Goal: Task Accomplishment & Management: Use online tool/utility

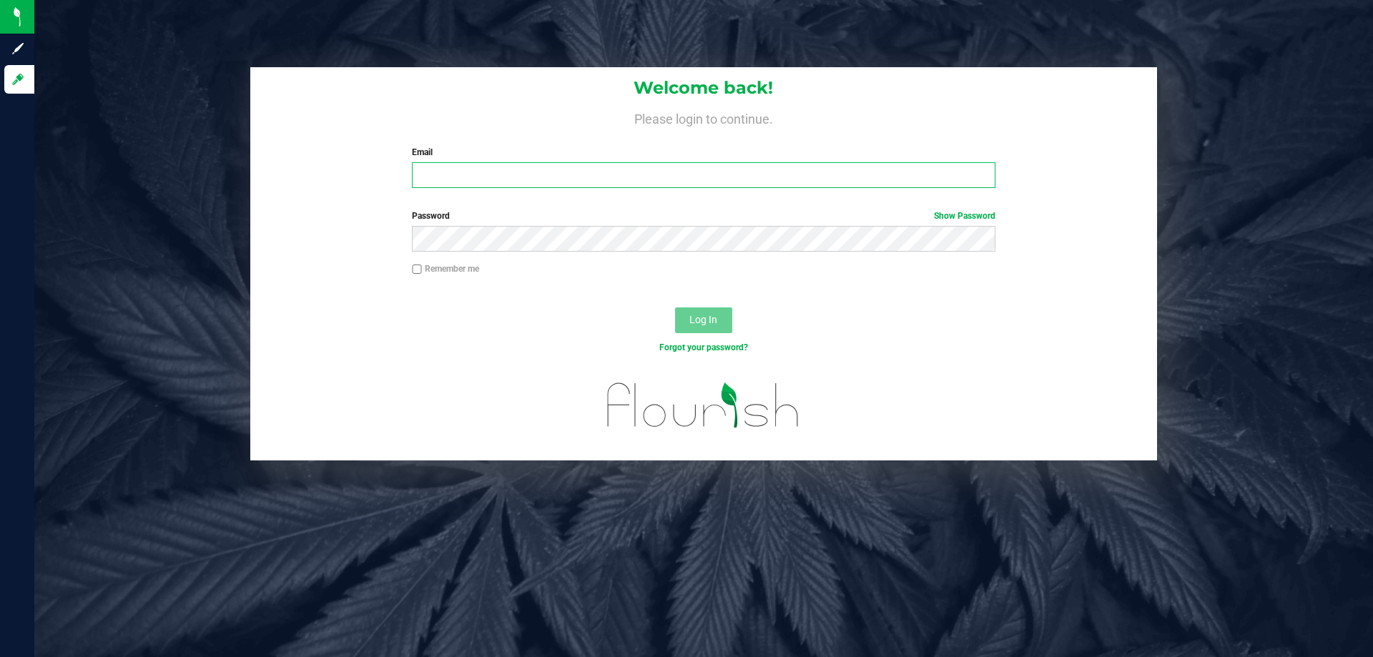
click at [514, 180] on input "Email" at bounding box center [703, 175] width 583 height 26
type input "[EMAIL_ADDRESS][DOMAIN_NAME]"
click at [675, 307] on button "Log In" at bounding box center [703, 320] width 57 height 26
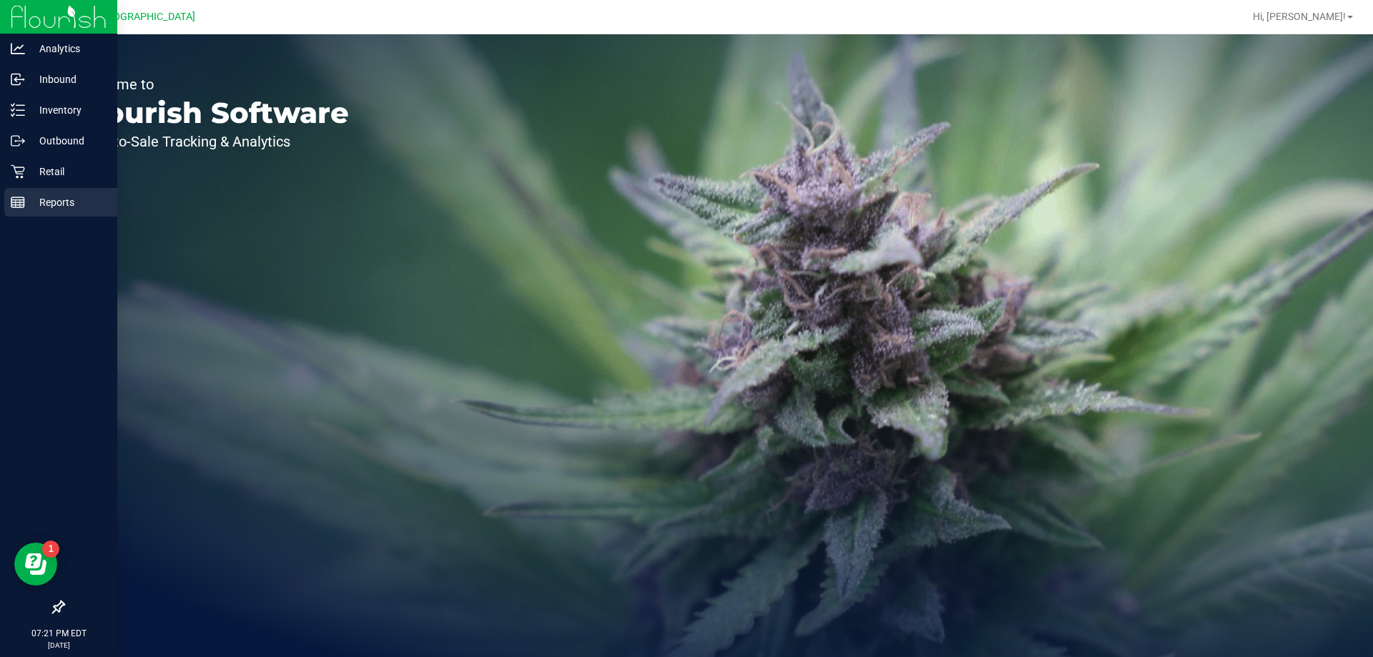
click at [53, 193] on div "Reports" at bounding box center [60, 202] width 113 height 29
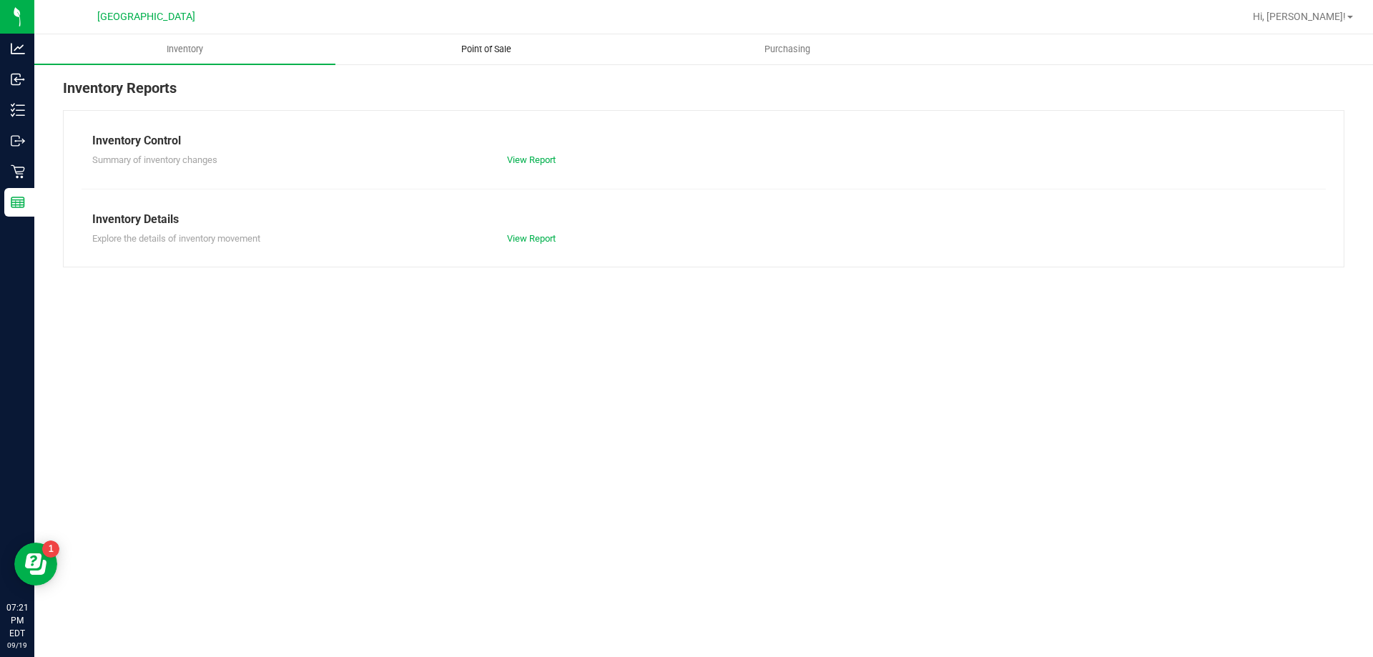
click at [485, 49] on span "Point of Sale" at bounding box center [486, 49] width 89 height 13
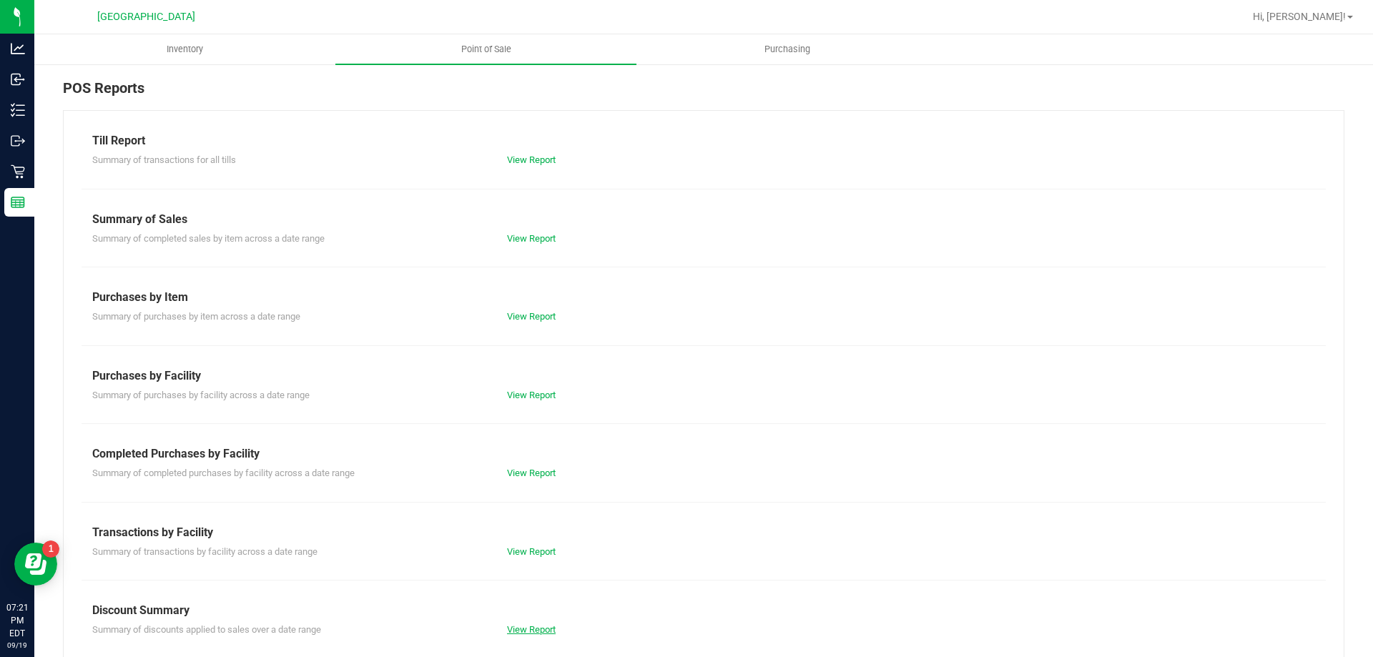
click at [538, 629] on link "View Report" at bounding box center [531, 629] width 49 height 11
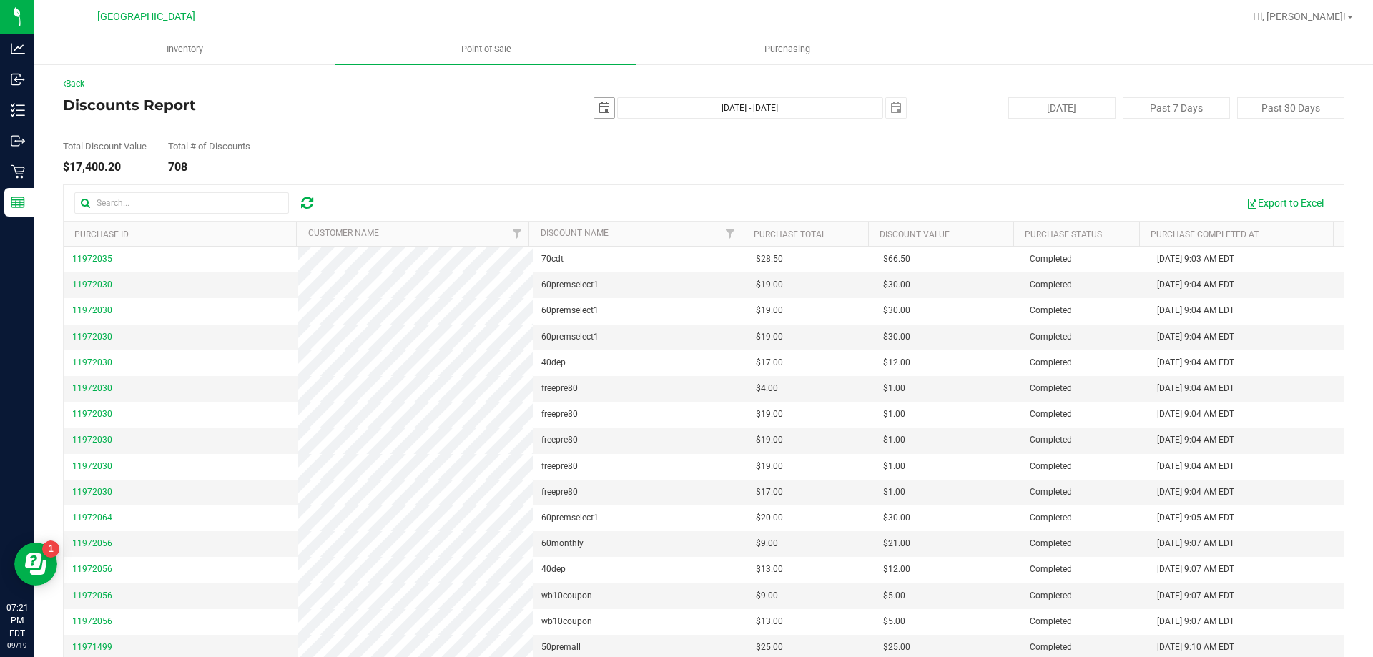
click at [598, 107] on span "select" at bounding box center [603, 107] width 11 height 11
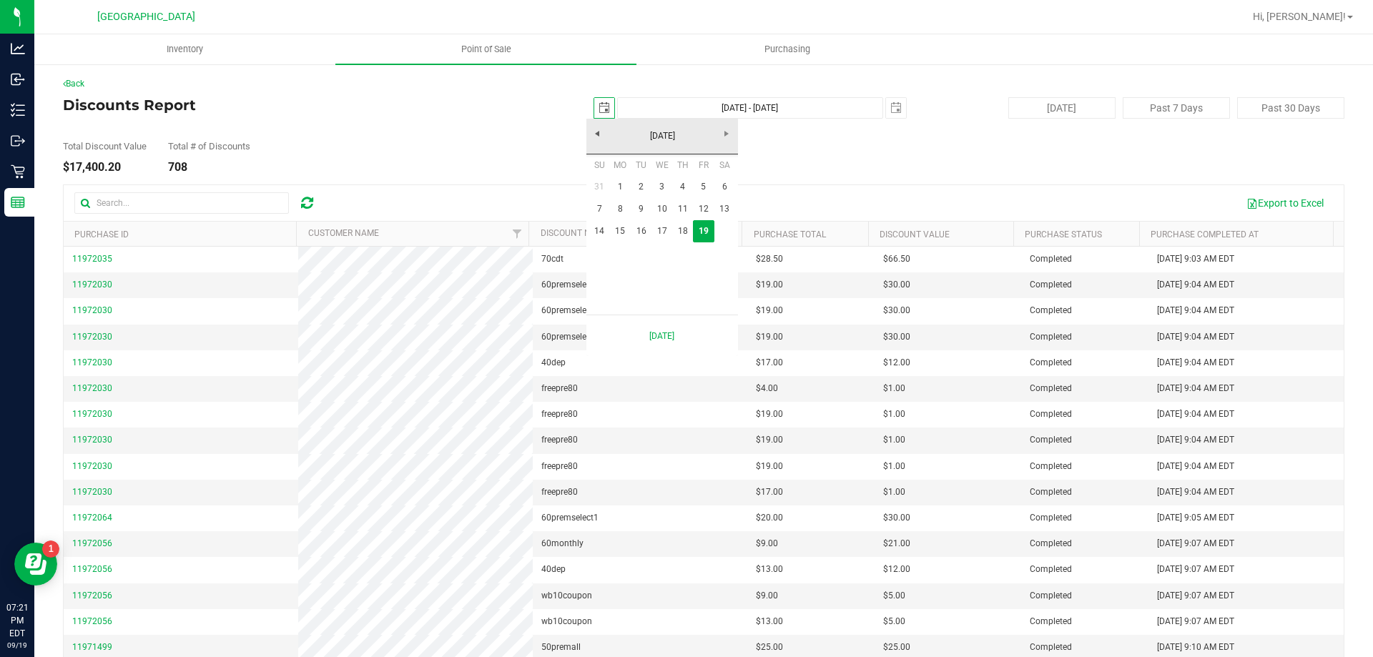
scroll to position [0, 36]
click at [623, 180] on link "1" at bounding box center [620, 187] width 21 height 22
type input "[DATE]"
type input "[DATE] - [DATE]"
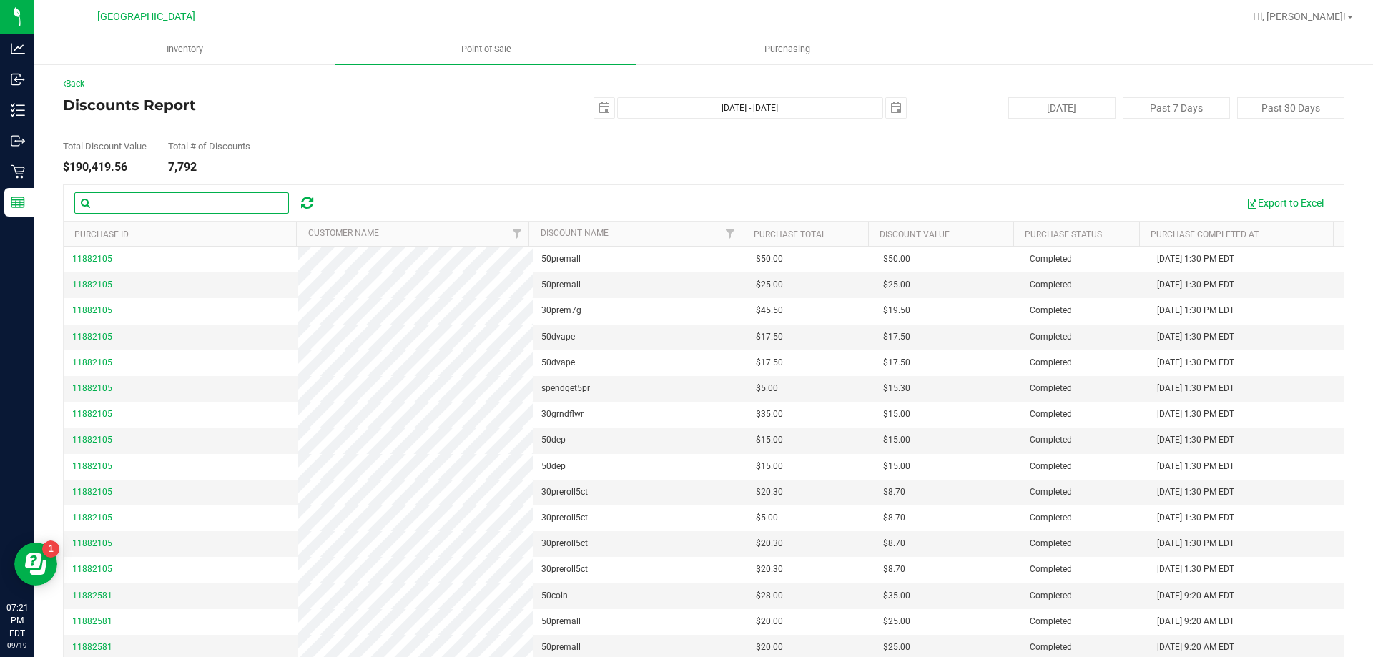
click at [252, 211] on input "text" at bounding box center [181, 202] width 214 height 21
type input "employee"
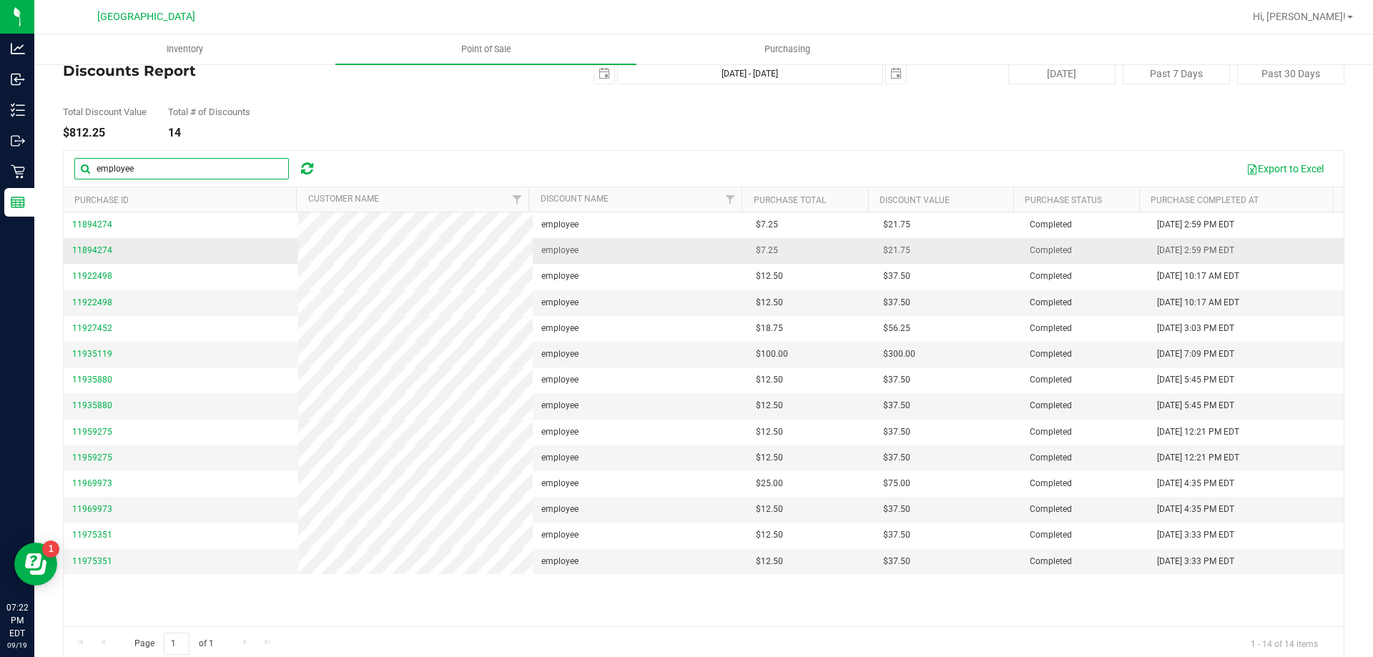
scroll to position [53, 0]
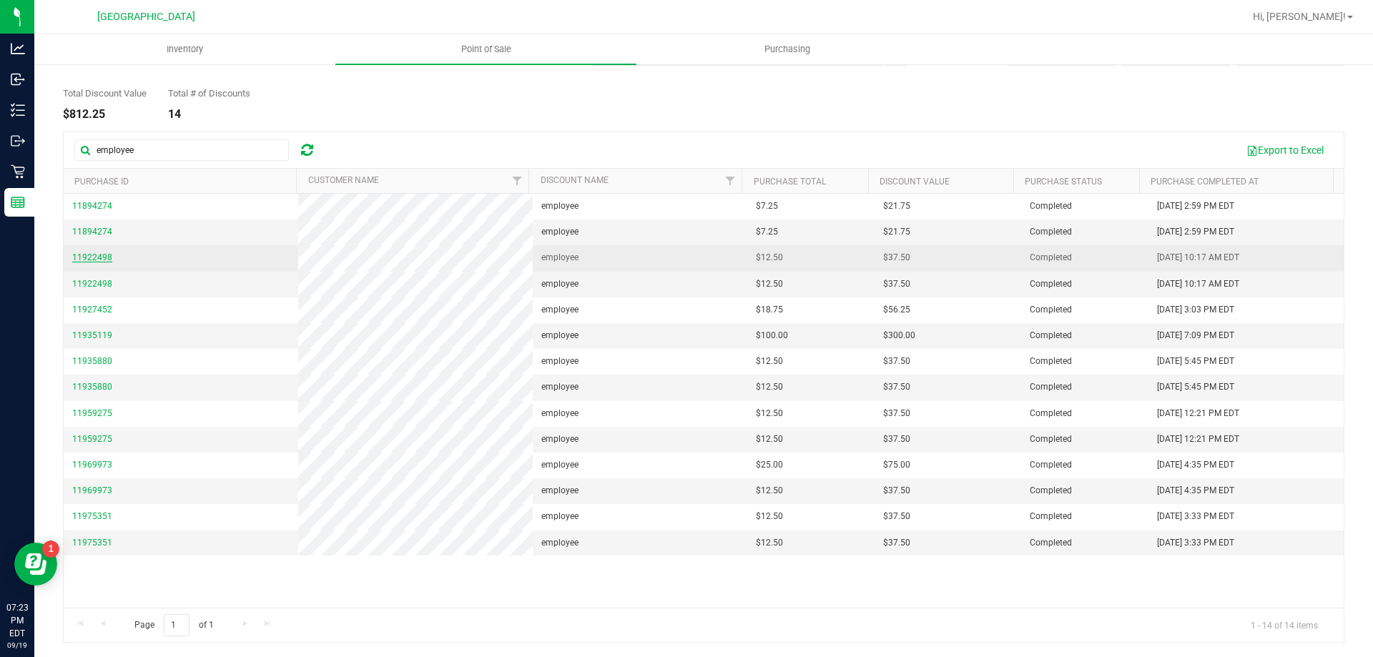
click at [98, 257] on span "11922498" at bounding box center [92, 257] width 40 height 10
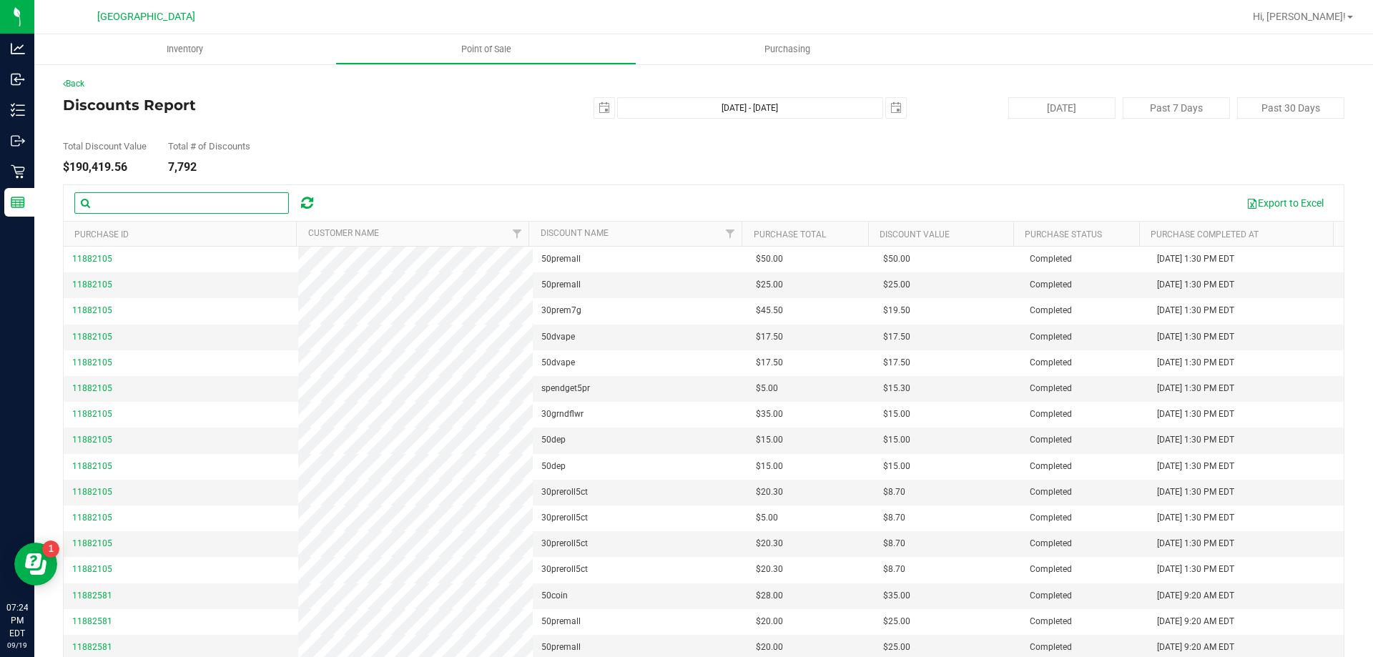
click at [213, 204] on input "text" at bounding box center [181, 202] width 214 height 21
type input "employee"
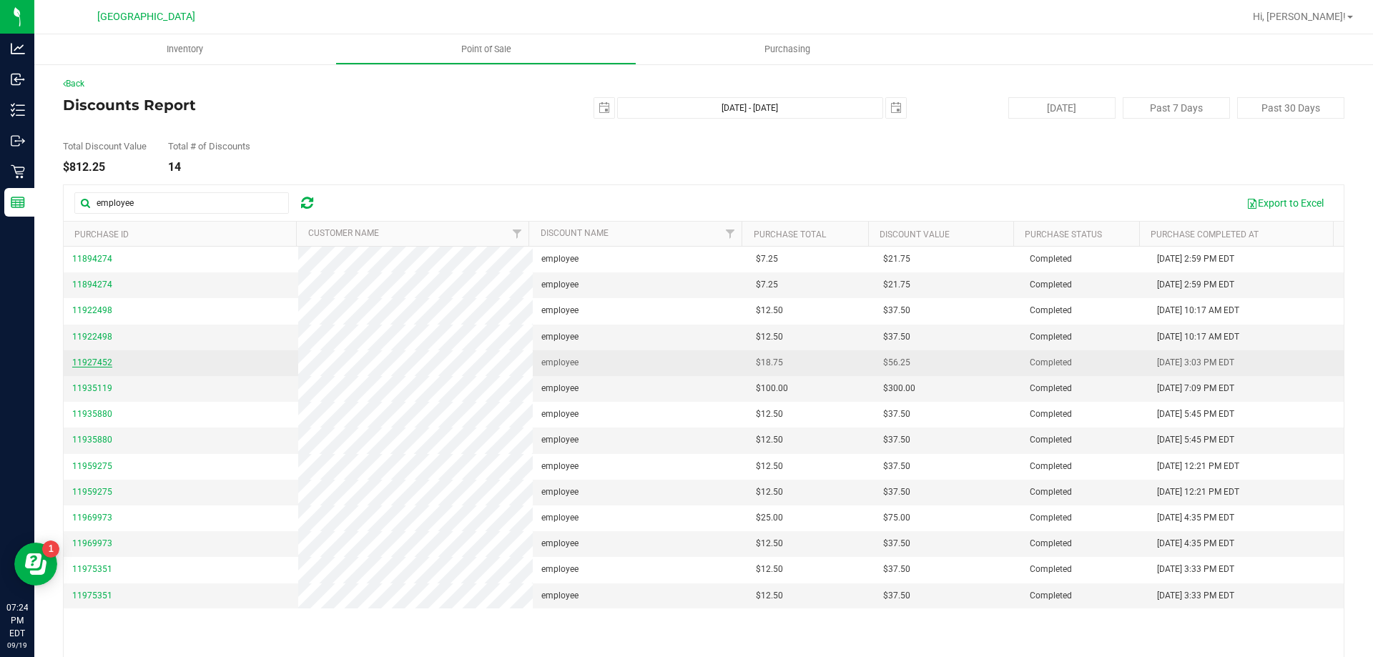
click at [91, 360] on span "11927452" at bounding box center [92, 362] width 40 height 10
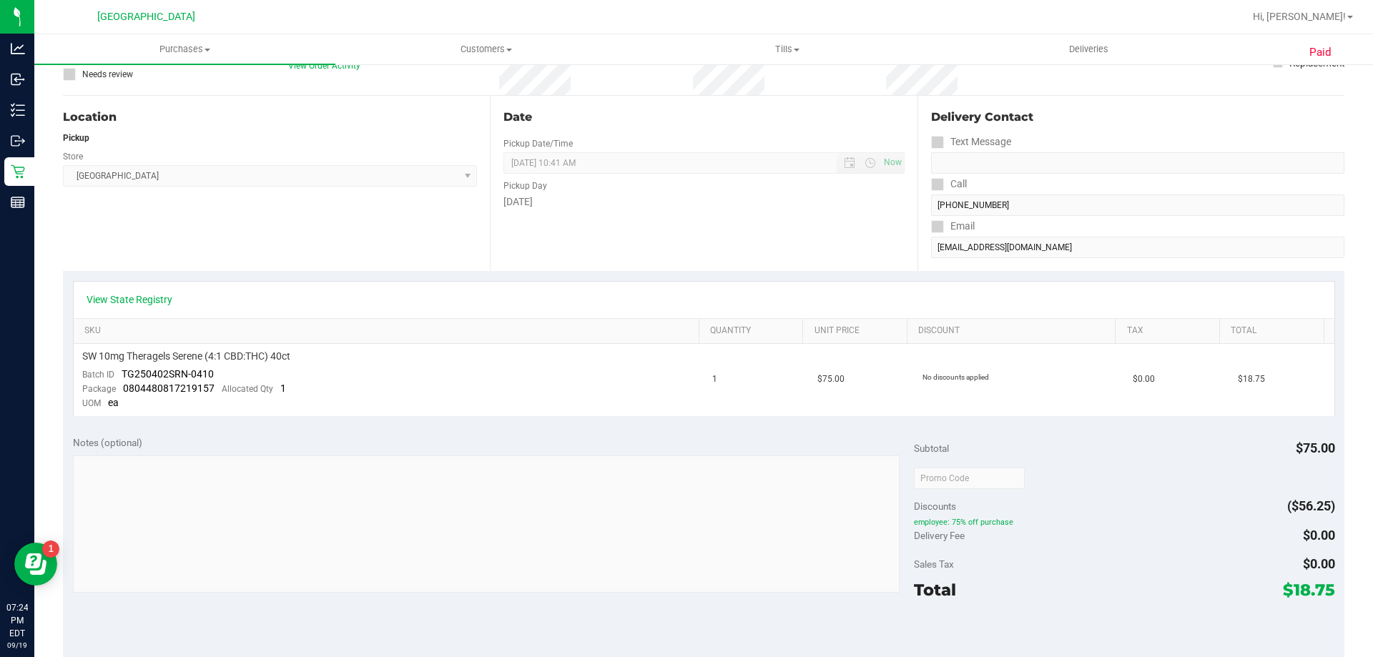
scroll to position [143, 0]
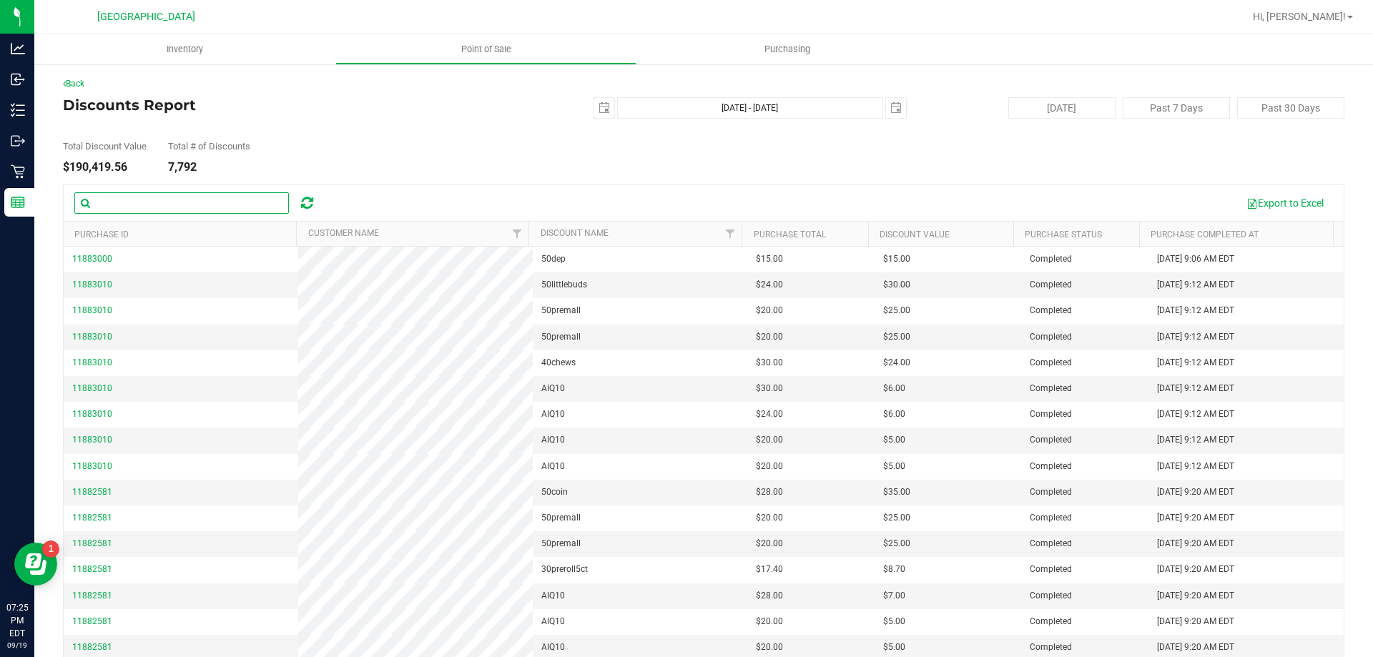
click at [202, 197] on input "text" at bounding box center [181, 202] width 214 height 21
type input "employee"
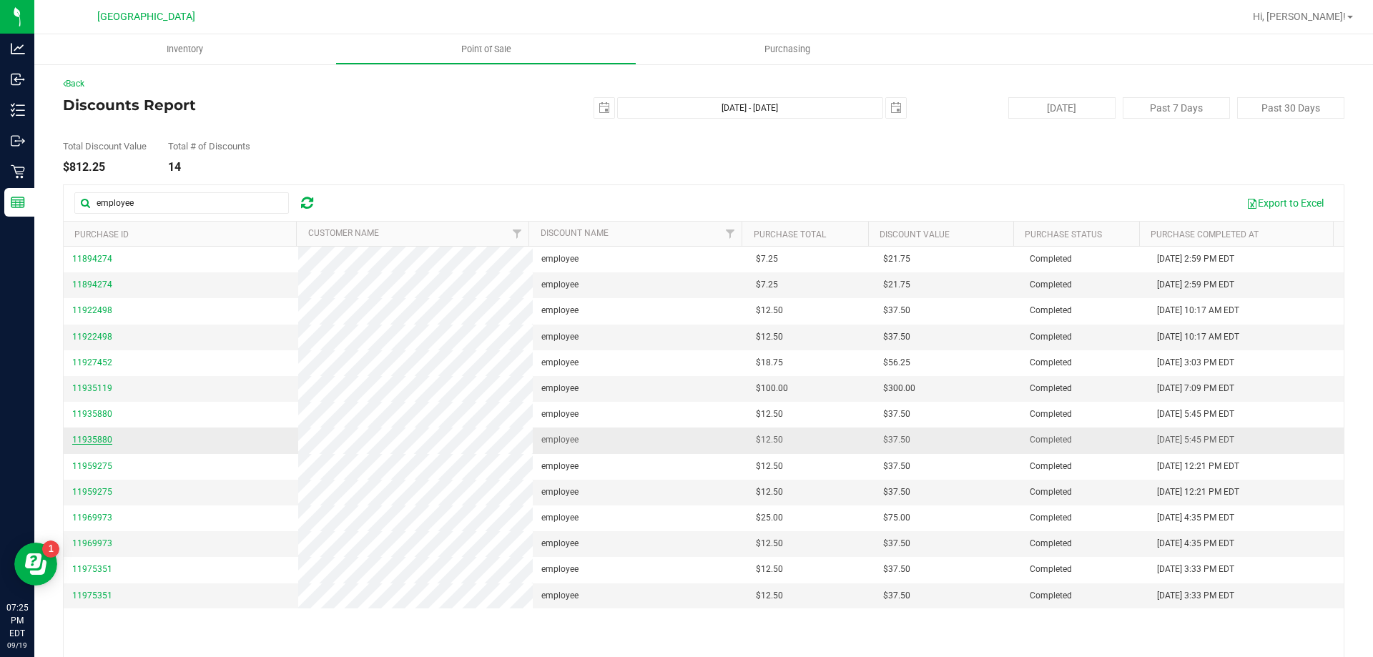
click at [88, 438] on span "11935880" at bounding box center [92, 440] width 40 height 10
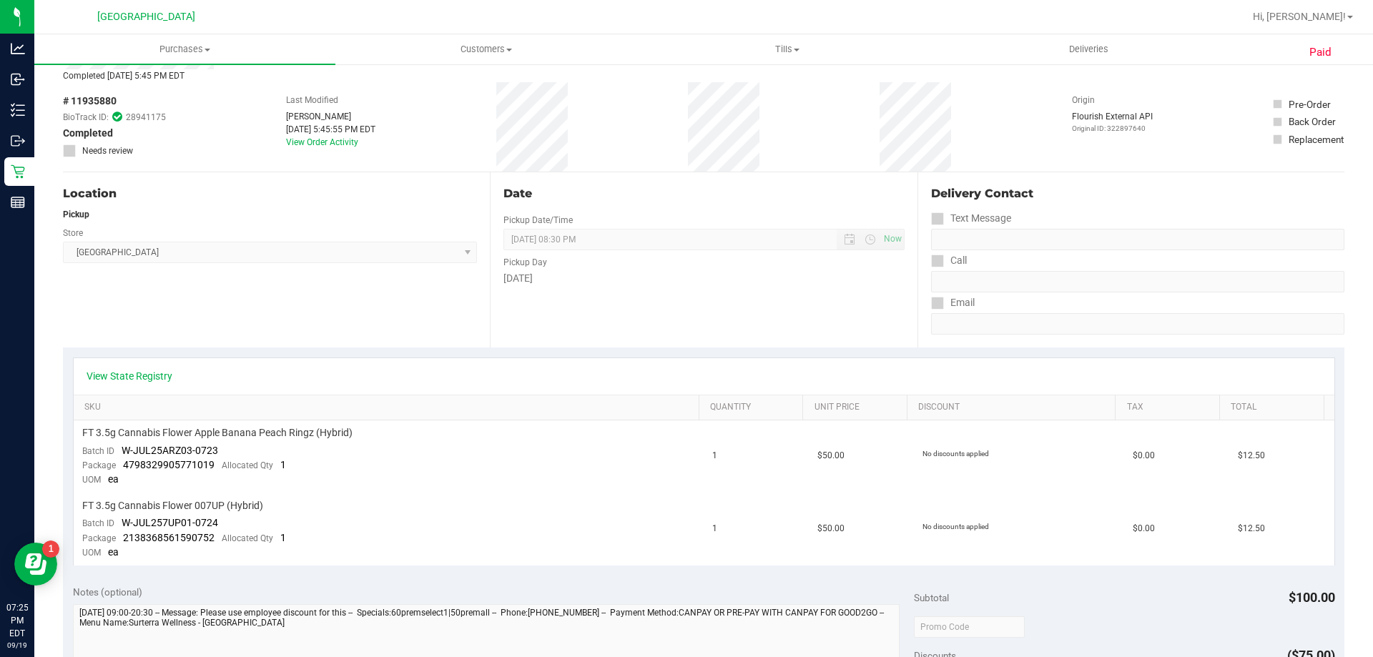
scroll to position [71, 0]
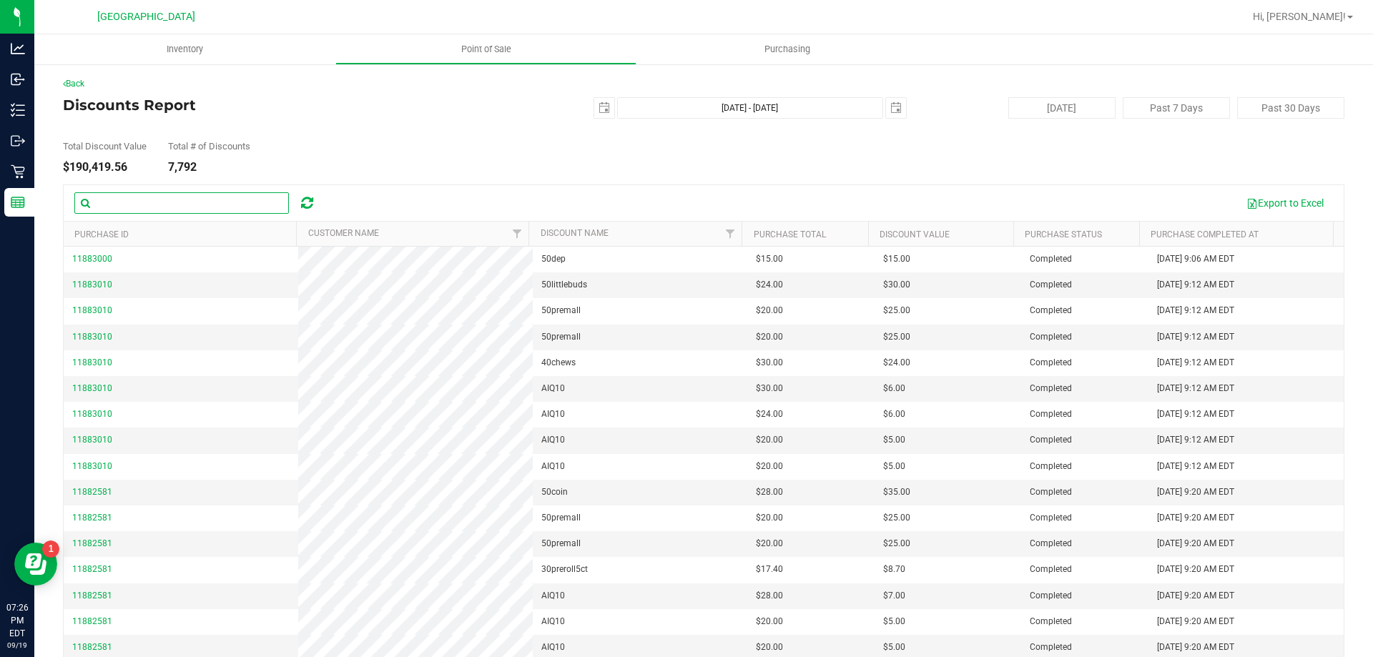
click at [121, 199] on input "text" at bounding box center [181, 202] width 214 height 21
type input "employee"
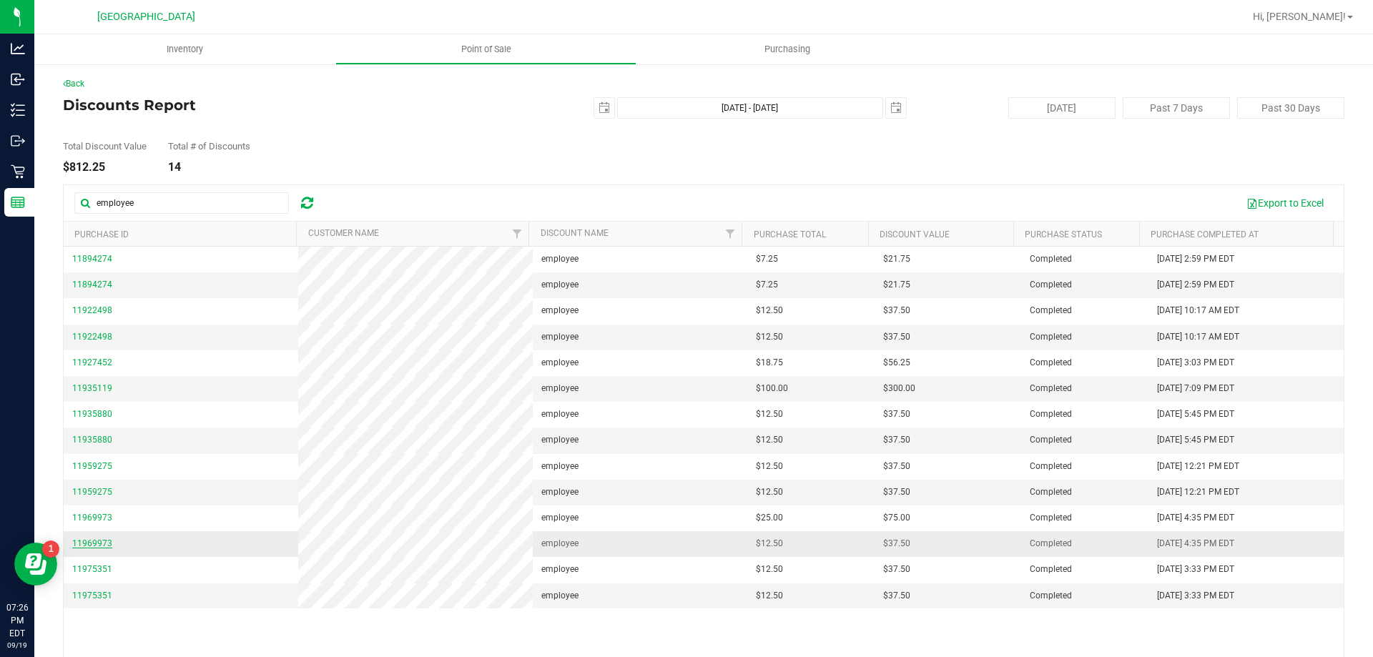
click at [101, 543] on span "11969973" at bounding box center [92, 543] width 40 height 10
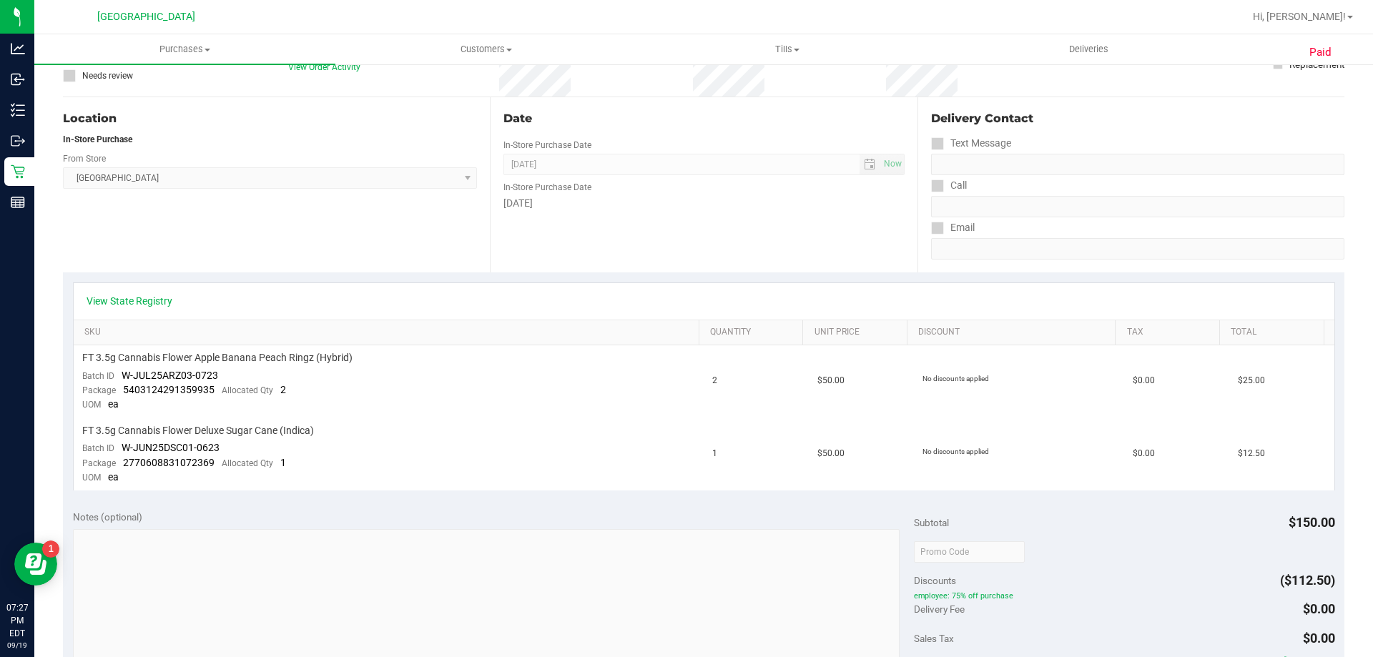
scroll to position [143, 0]
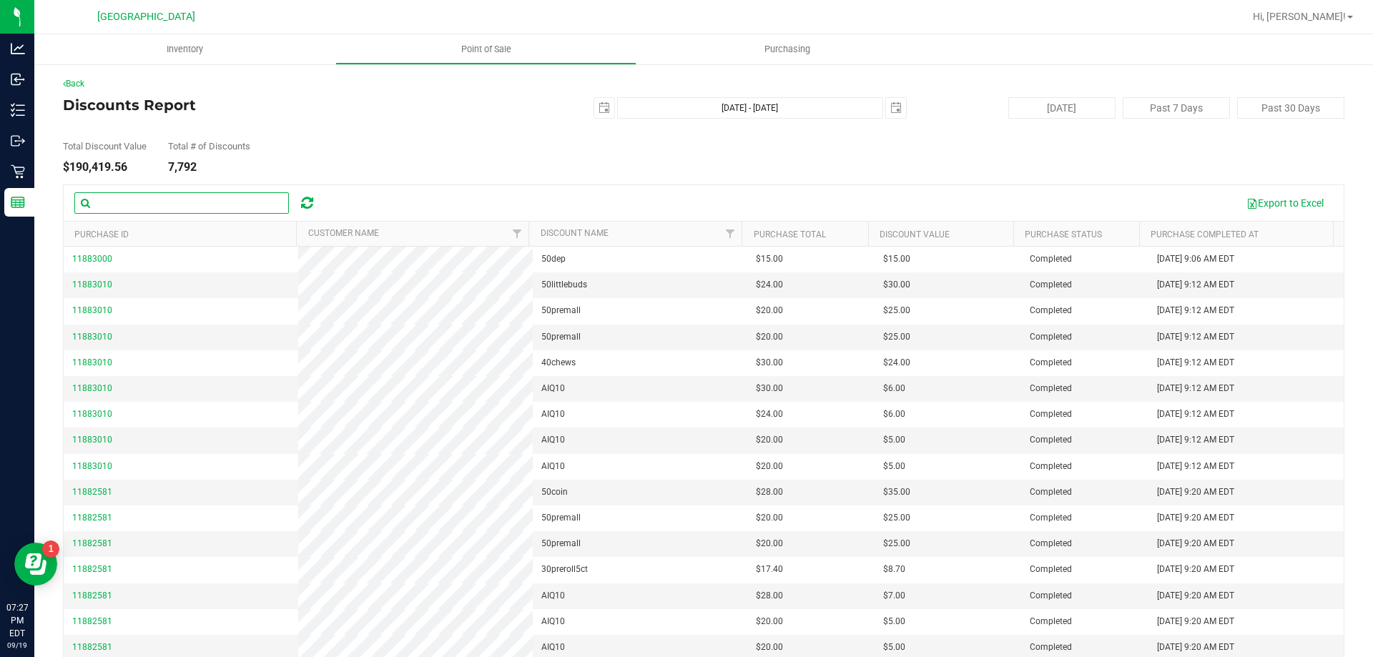
click at [207, 200] on input "text" at bounding box center [181, 202] width 214 height 21
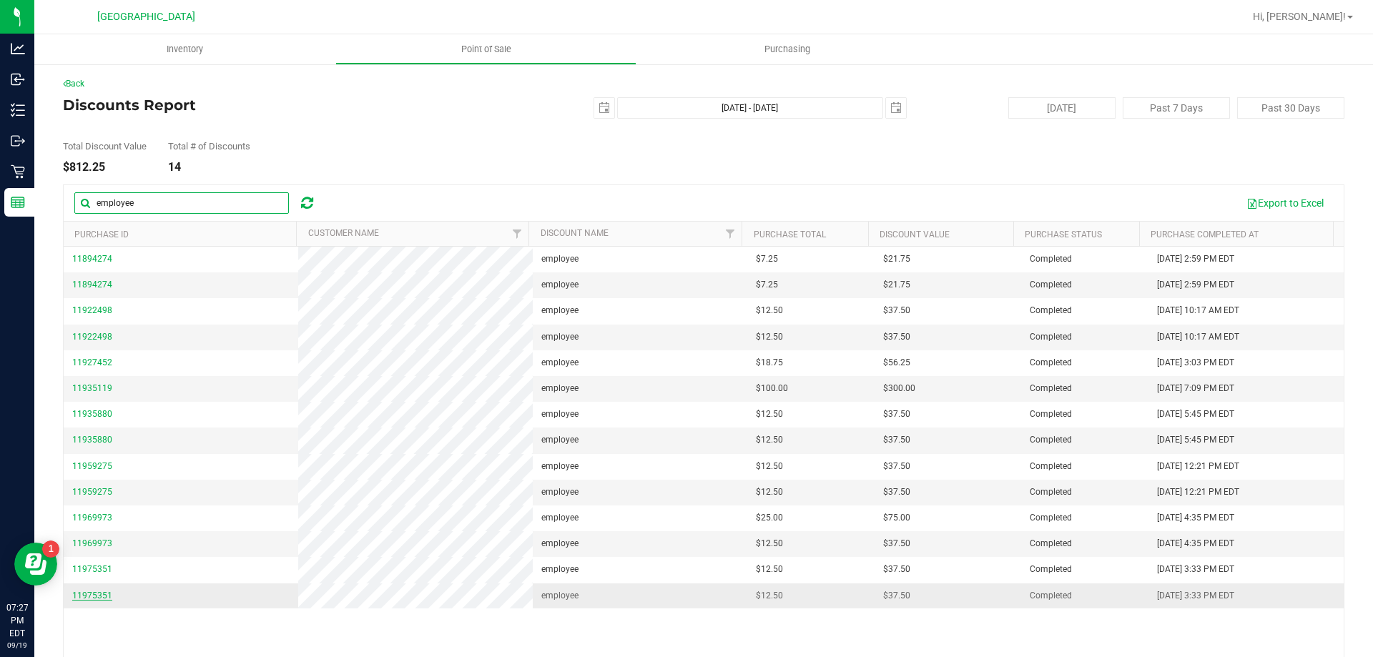
type input "employee"
click at [100, 597] on span "11975351" at bounding box center [92, 596] width 40 height 10
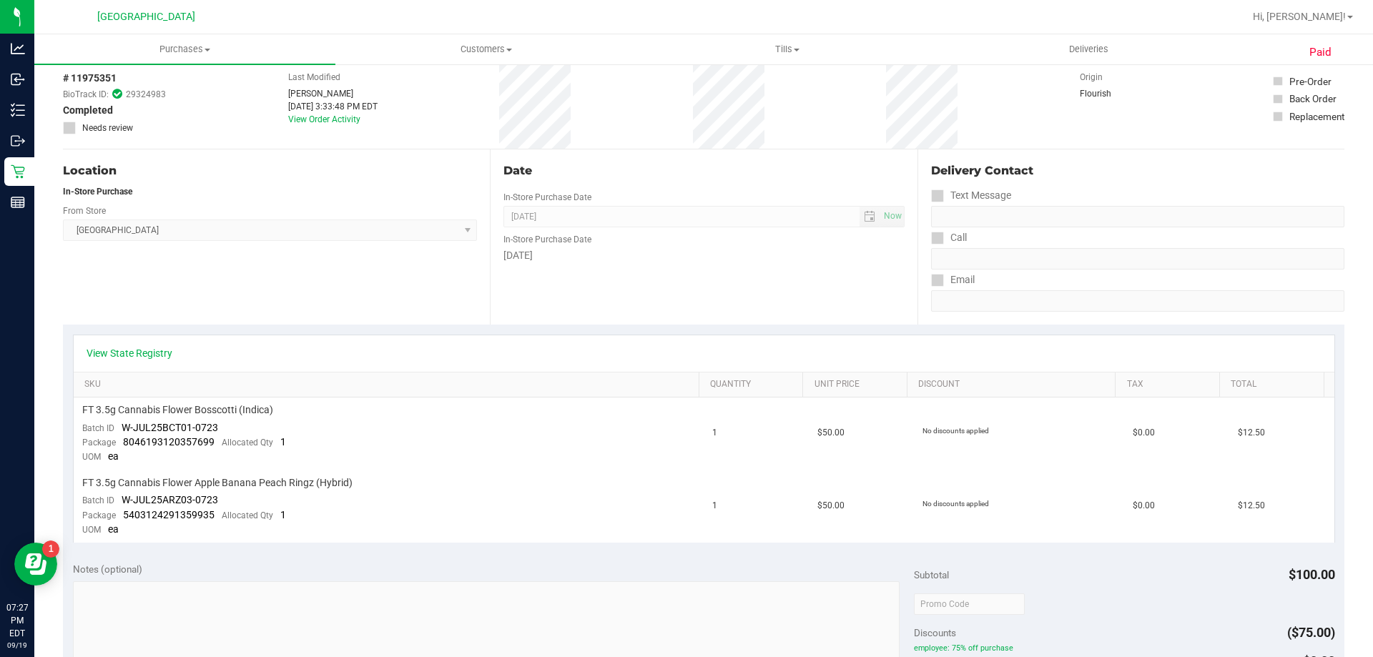
scroll to position [71, 0]
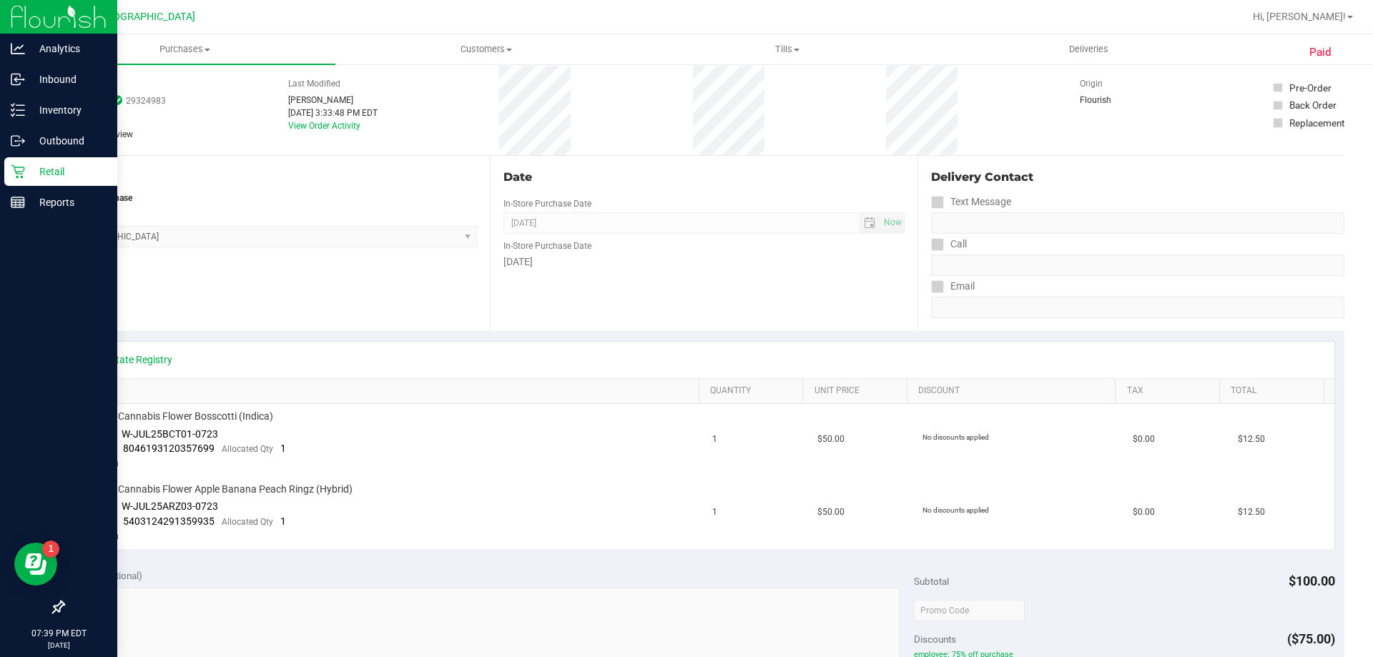
click at [39, 174] on p "Retail" at bounding box center [68, 171] width 86 height 17
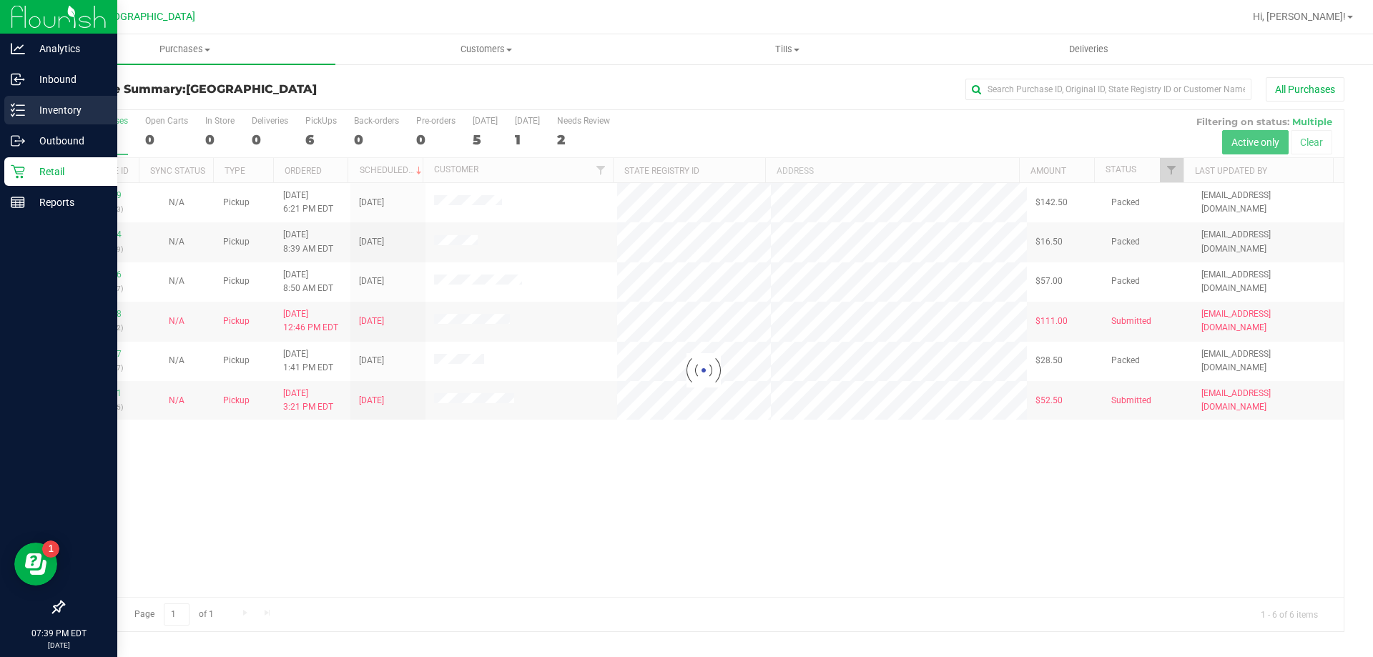
click at [59, 110] on p "Inventory" at bounding box center [68, 110] width 86 height 17
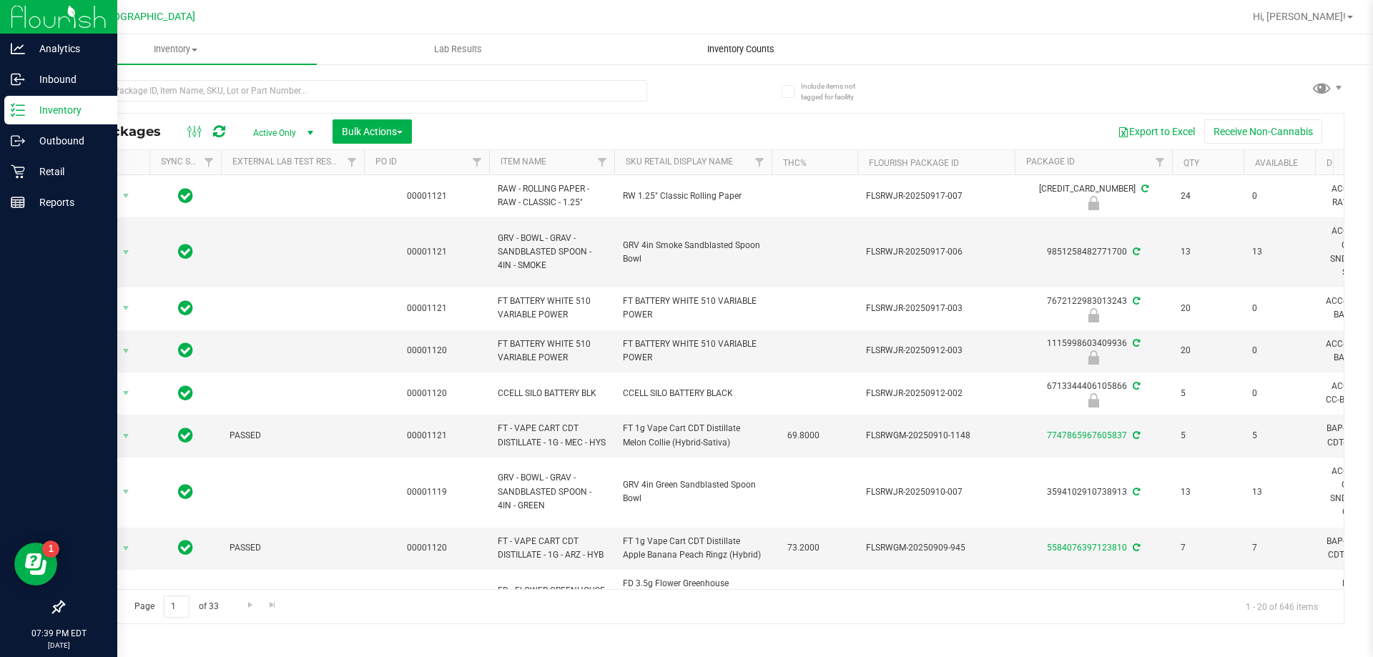
click at [761, 46] on span "Inventory Counts" at bounding box center [741, 49] width 106 height 13
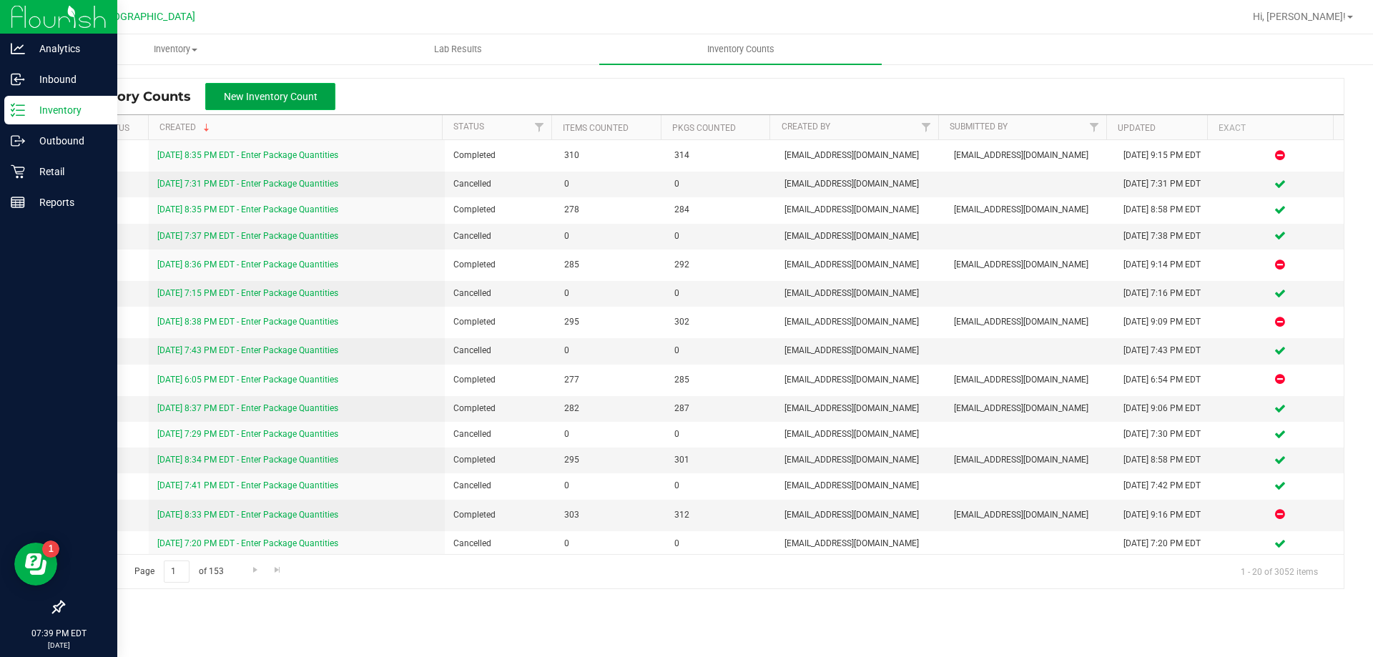
click at [296, 99] on span "New Inventory Count" at bounding box center [271, 96] width 94 height 11
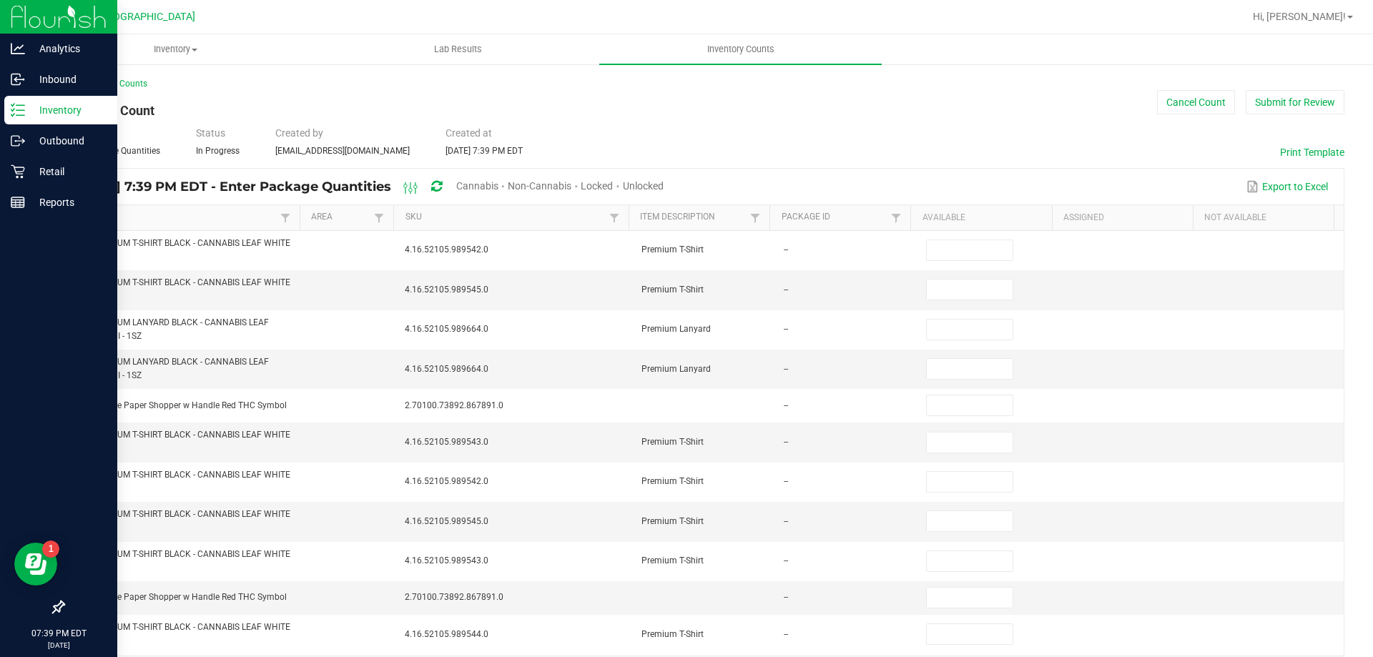
click at [498, 181] on span "Cannabis" at bounding box center [477, 185] width 42 height 11
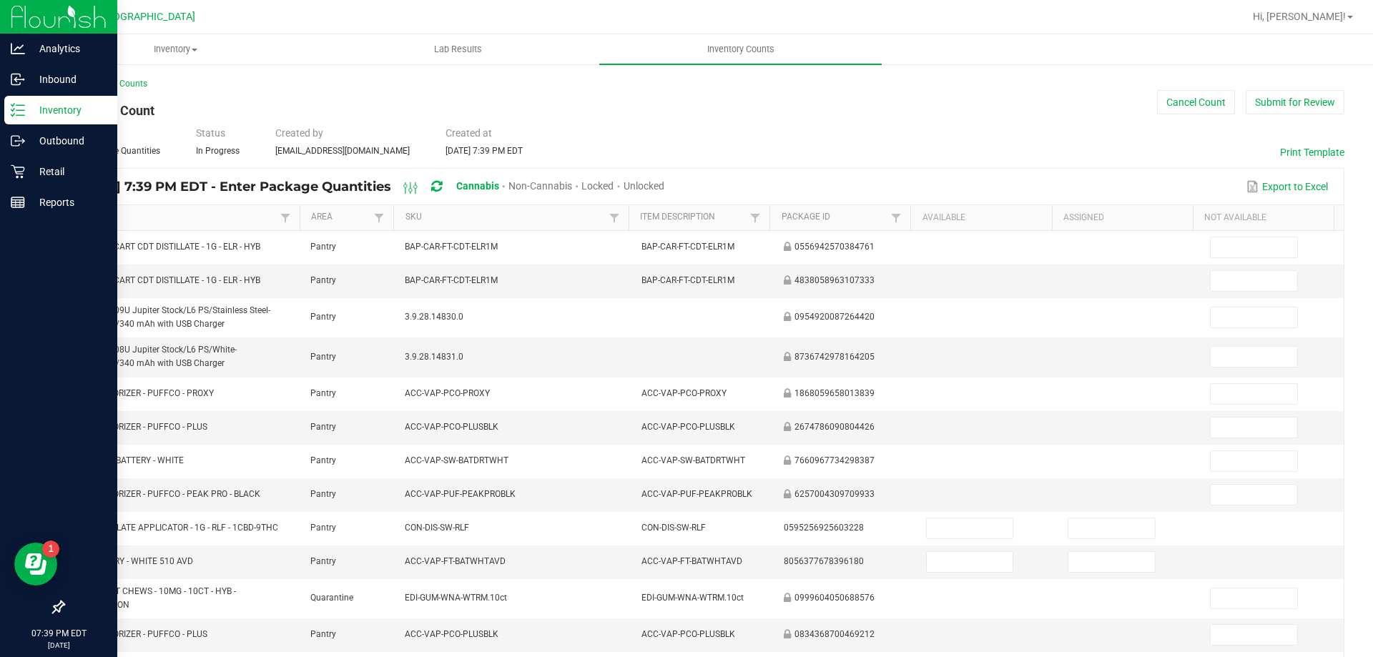
click at [664, 184] on span "Unlocked" at bounding box center [643, 185] width 41 height 11
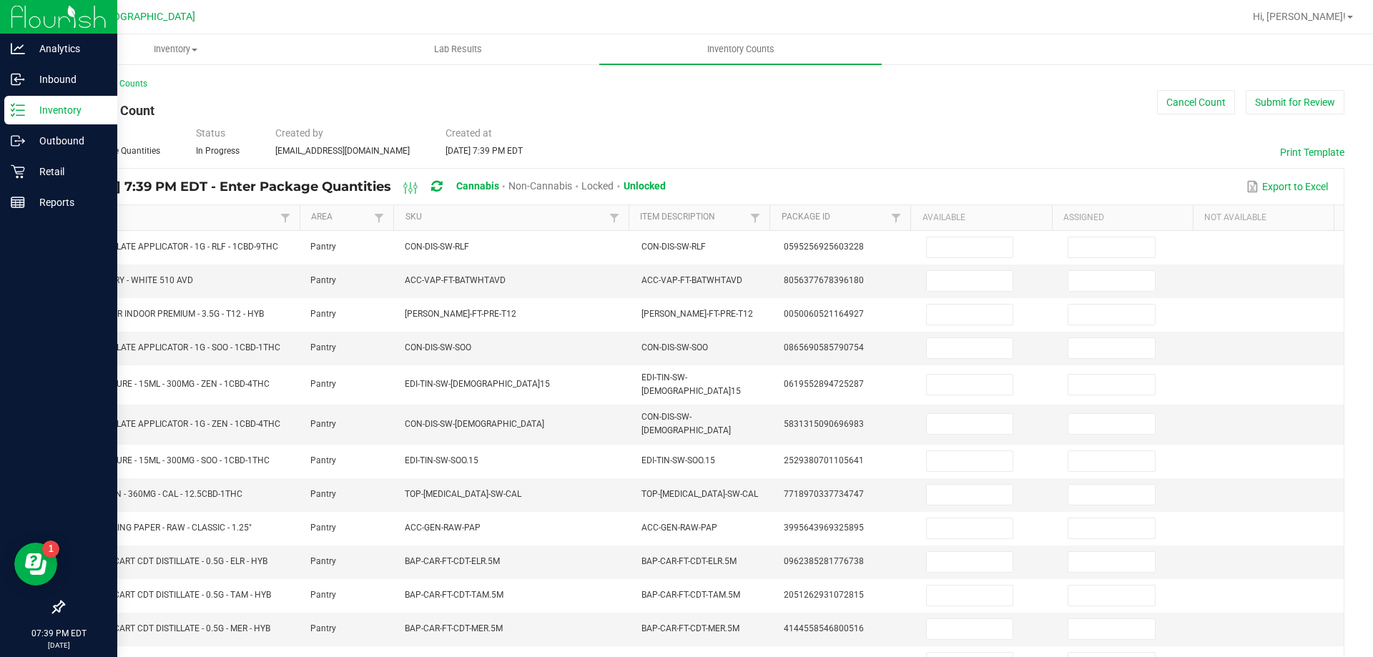
click at [182, 211] on th "Item" at bounding box center [181, 218] width 235 height 26
click at [238, 217] on link "Item" at bounding box center [176, 217] width 200 height 11
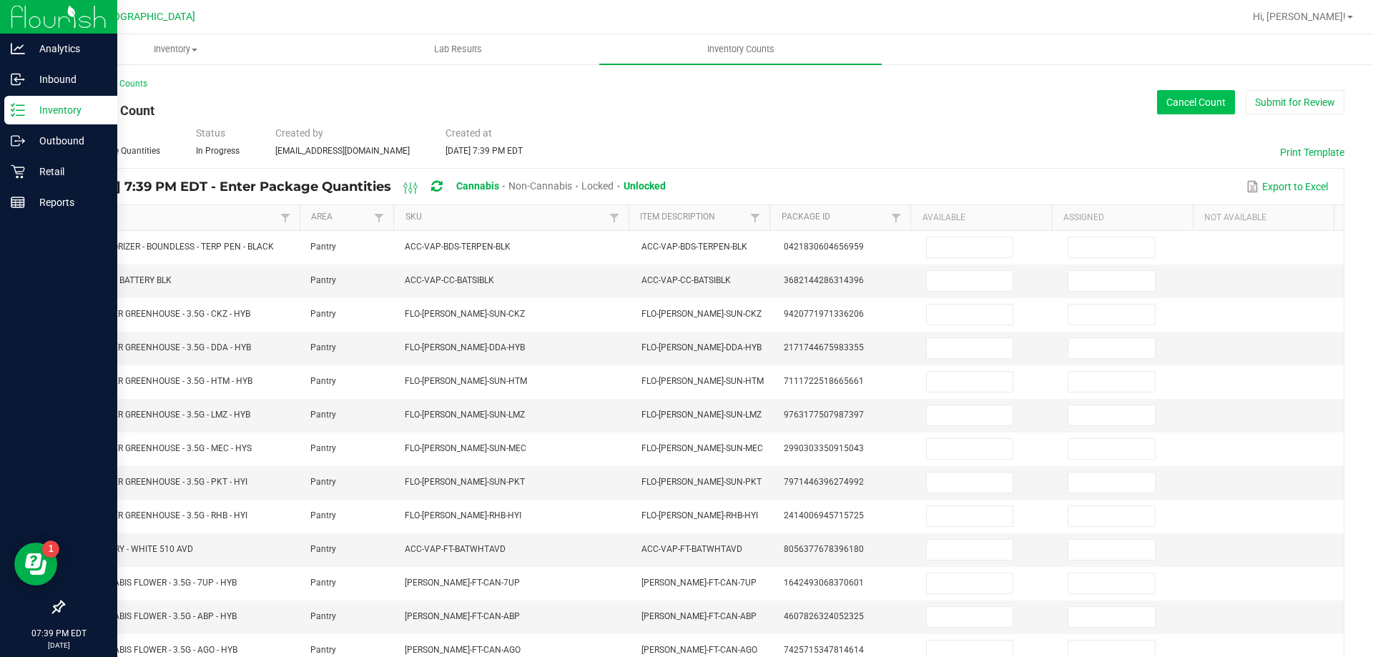
click at [1178, 104] on button "Cancel Count" at bounding box center [1196, 102] width 78 height 24
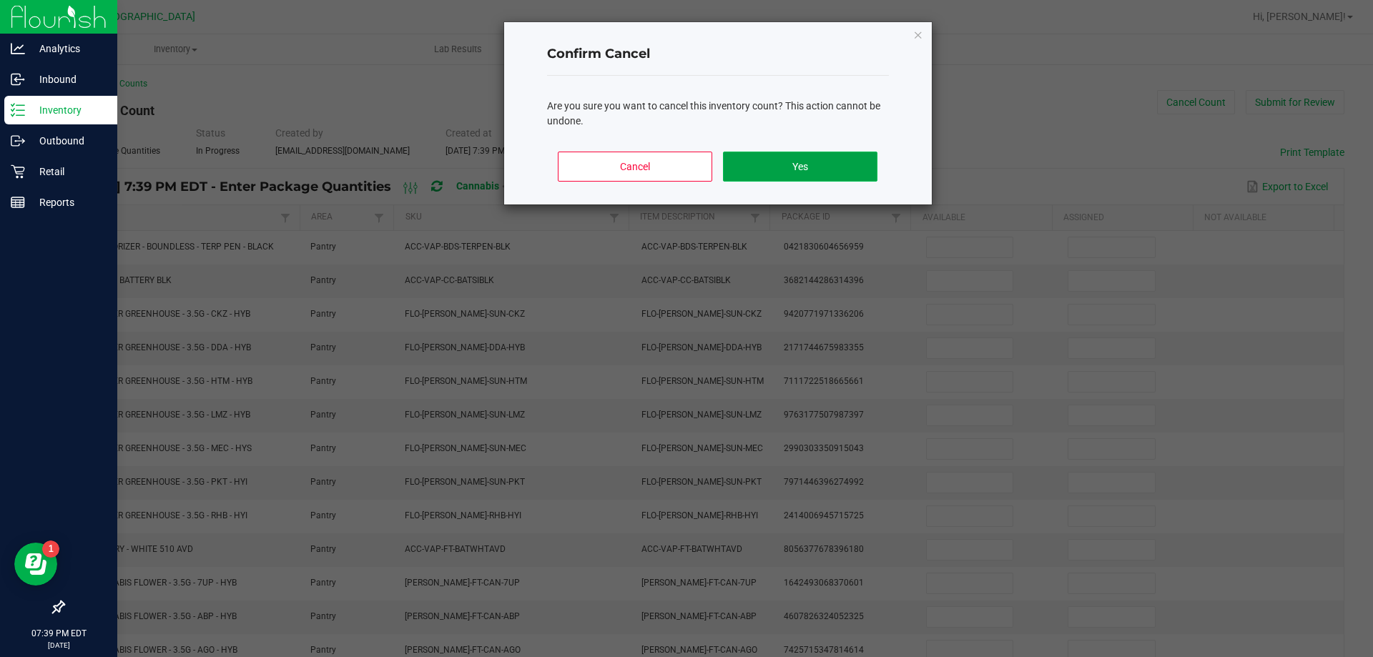
click at [816, 164] on button "Yes" at bounding box center [800, 167] width 154 height 30
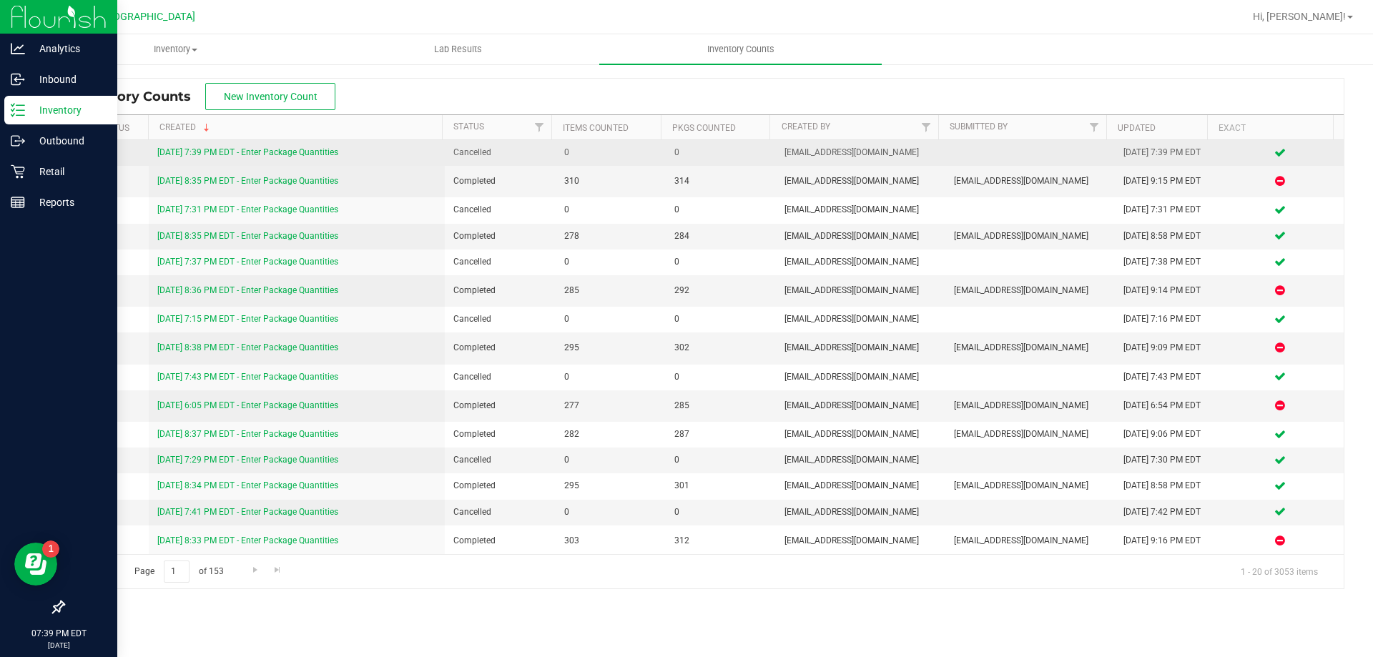
click at [309, 154] on link "[DATE] 7:39 PM EDT - Enter Package Quantities" at bounding box center [247, 152] width 181 height 10
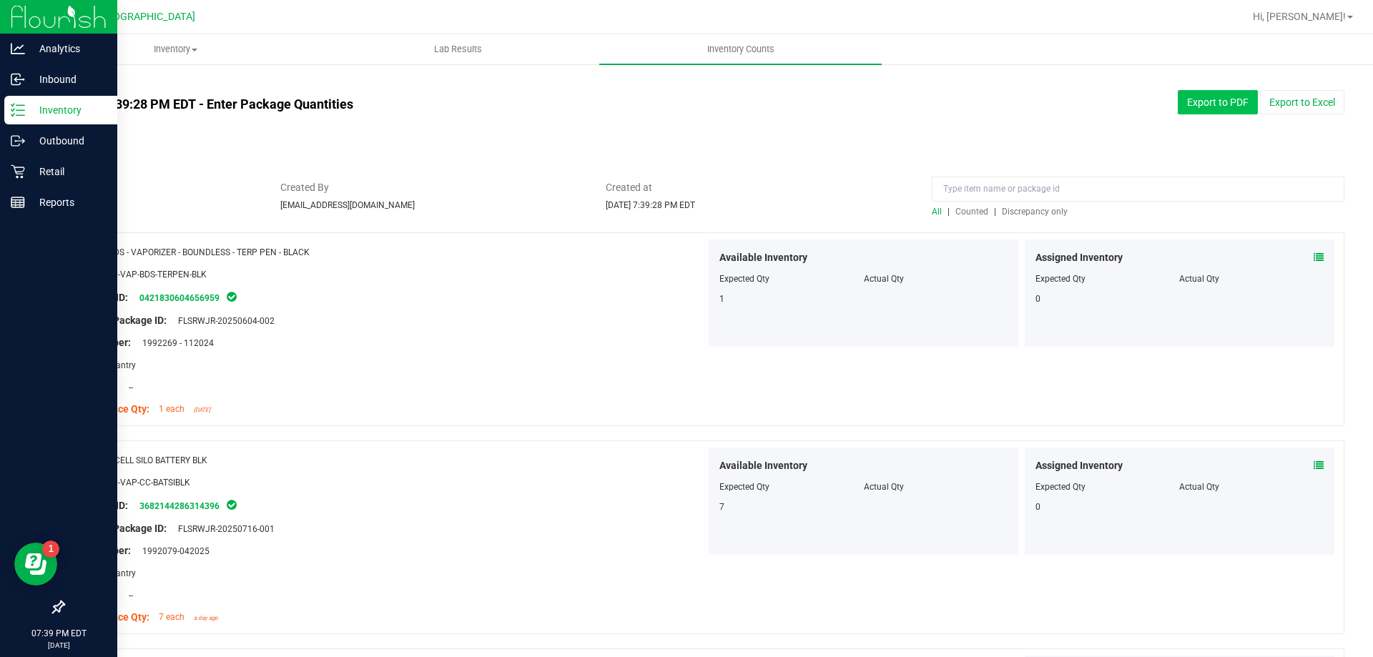
click at [1201, 105] on button "Export to PDF" at bounding box center [1218, 102] width 80 height 24
